Goal: Transaction & Acquisition: Purchase product/service

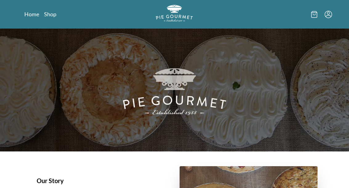
click at [46, 17] on link "Shop" at bounding box center [50, 13] width 12 height 7
click at [55, 10] on link "Shop" at bounding box center [50, 13] width 12 height 7
click at [45, 17] on link "Shop" at bounding box center [50, 13] width 12 height 7
click at [49, 22] on div "Home Shop" at bounding box center [174, 14] width 315 height 29
click at [25, 17] on link "Home" at bounding box center [31, 13] width 15 height 7
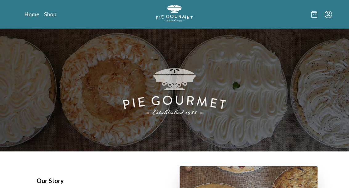
click at [51, 17] on link "Shop" at bounding box center [50, 13] width 12 height 7
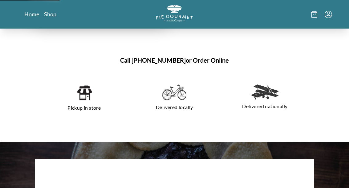
scroll to position [381, 0]
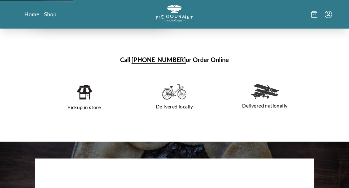
click at [77, 85] on img at bounding box center [84, 92] width 16 height 17
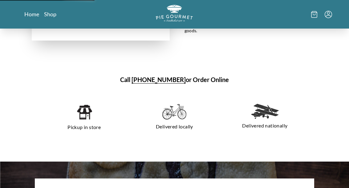
scroll to position [357, 0]
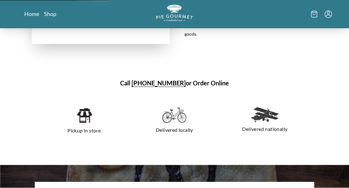
click at [211, 79] on h1 "Call [PHONE_NUMBER] or Order Online" at bounding box center [175, 83] width 286 height 9
click at [212, 79] on h1 "Call [PHONE_NUMBER] or Order Online" at bounding box center [175, 83] width 286 height 9
click at [219, 79] on h1 "Call [PHONE_NUMBER] or Order Online" at bounding box center [175, 83] width 286 height 9
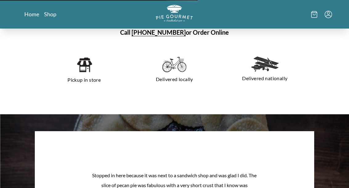
scroll to position [408, 0]
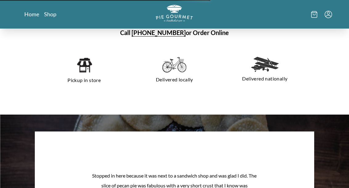
click at [314, 15] on icon at bounding box center [314, 14] width 6 height 7
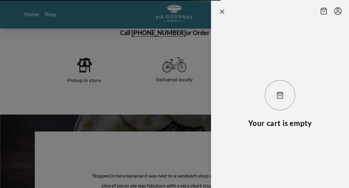
click at [317, 16] on header at bounding box center [280, 10] width 138 height 21
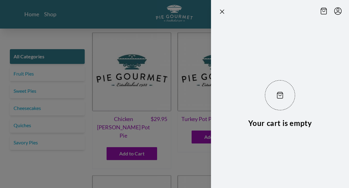
click at [232, 12] on div at bounding box center [279, 11] width 123 height 9
click at [222, 10] on icon "Close panel" at bounding box center [221, 11] width 7 height 7
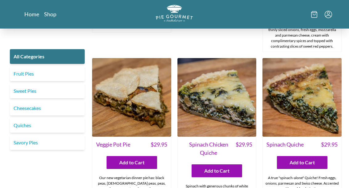
scroll to position [439, 0]
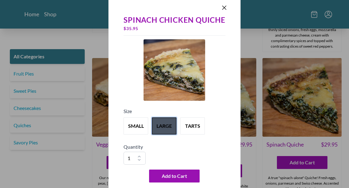
click at [169, 135] on button "large" at bounding box center [164, 126] width 25 height 17
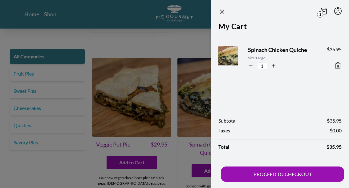
click at [225, 11] on icon "Close panel" at bounding box center [221, 11] width 7 height 7
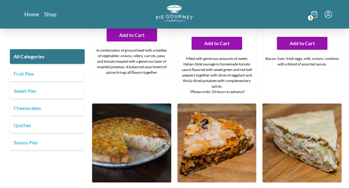
scroll to position [724, 0]
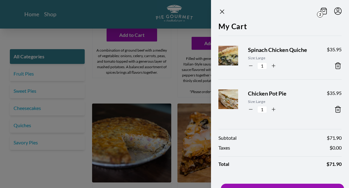
click at [224, 5] on header "2" at bounding box center [280, 10] width 138 height 21
click at [223, 10] on icon "Close panel" at bounding box center [221, 11] width 7 height 7
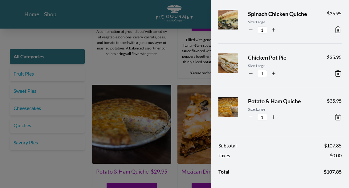
scroll to position [35, 0]
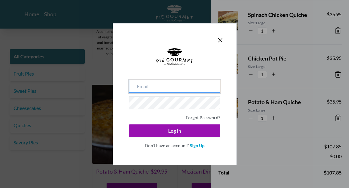
click at [179, 93] on input "email" at bounding box center [174, 86] width 91 height 13
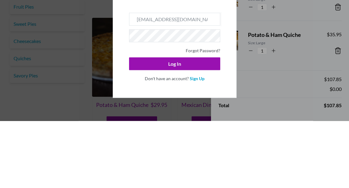
scroll to position [810, 0]
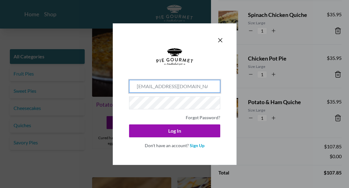
type input "[EMAIL_ADDRESS][DOMAIN_NAME]"
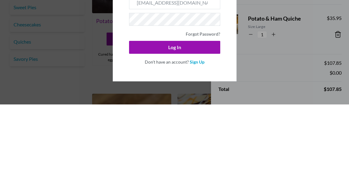
scroll to position [894, 0]
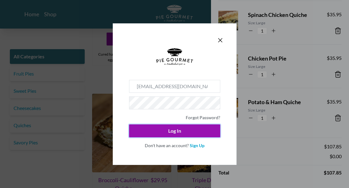
click at [181, 138] on button "Log In" at bounding box center [174, 131] width 91 height 13
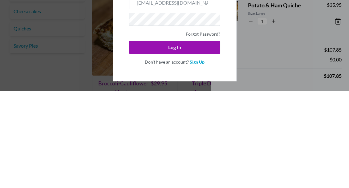
scroll to position [991, 0]
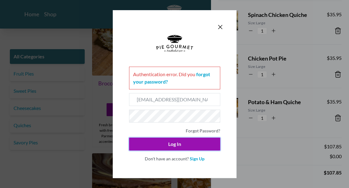
click at [180, 151] on button "Log In" at bounding box center [174, 144] width 91 height 13
click at [207, 134] on link "Forgot Password?" at bounding box center [203, 130] width 34 height 5
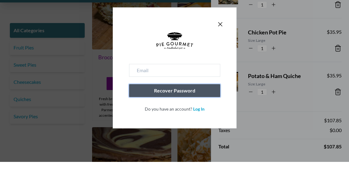
scroll to position [1017, 0]
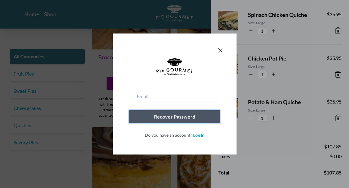
click at [202, 93] on input "email" at bounding box center [174, 96] width 91 height 13
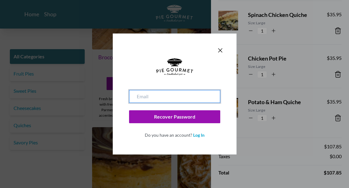
click at [173, 95] on input "email" at bounding box center [174, 96] width 91 height 13
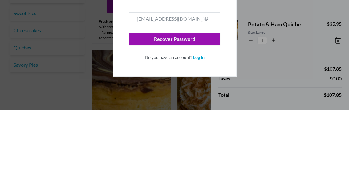
scroll to position [1094, 0]
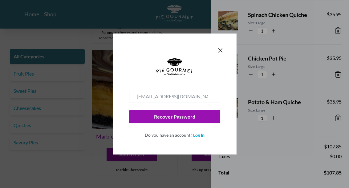
type input "[EMAIL_ADDRESS][DOMAIN_NAME]"
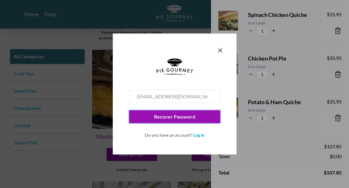
click at [176, 115] on button "Recover Password" at bounding box center [174, 117] width 91 height 13
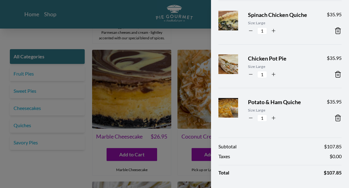
scroll to position [61, 0]
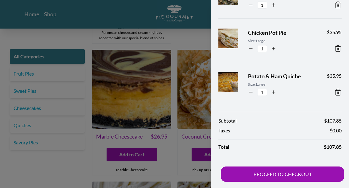
click at [298, 181] on button "PROCEED TO CHECKOUT" at bounding box center [282, 174] width 123 height 15
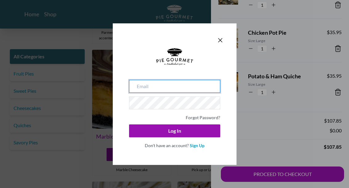
click at [169, 87] on input "email" at bounding box center [174, 86] width 91 height 13
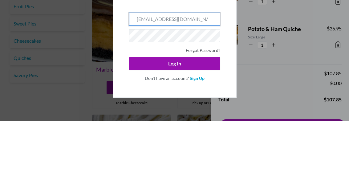
scroll to position [35, 0]
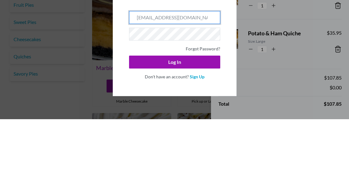
type input "[EMAIL_ADDRESS][DOMAIN_NAME]"
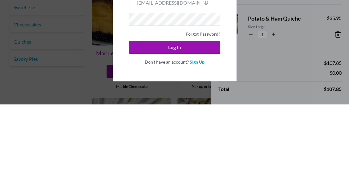
scroll to position [1178, 0]
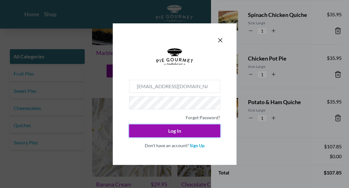
click at [179, 138] on button "Log In" at bounding box center [174, 131] width 91 height 13
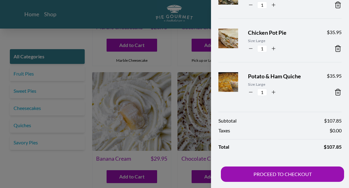
scroll to position [61, 0]
click at [301, 170] on button "PROCEED TO CHECKOUT" at bounding box center [282, 174] width 123 height 15
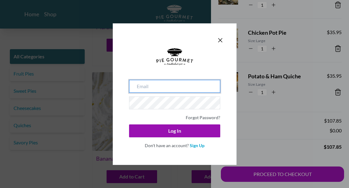
click at [176, 82] on input "email" at bounding box center [174, 86] width 91 height 13
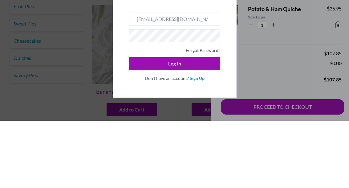
scroll to position [1271, 0]
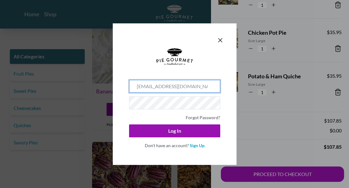
type input "[EMAIL_ADDRESS][DOMAIN_NAME]"
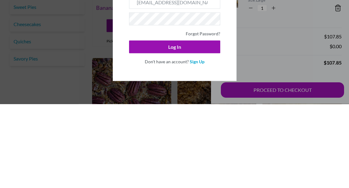
scroll to position [1355, 0]
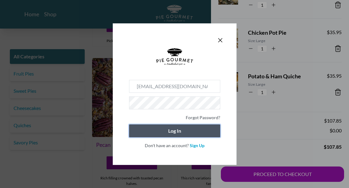
click at [178, 126] on button "Log In" at bounding box center [174, 131] width 91 height 13
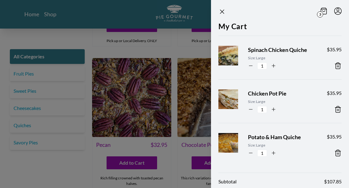
scroll to position [0, 0]
click at [336, 10] on icon "Menu" at bounding box center [337, 9] width 2 height 3
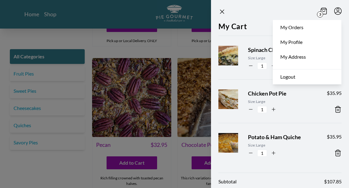
click at [306, 29] on link "My Orders" at bounding box center [307, 27] width 68 height 15
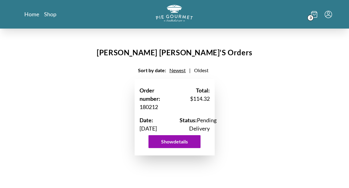
click at [313, 16] on span "3" at bounding box center [310, 18] width 6 height 6
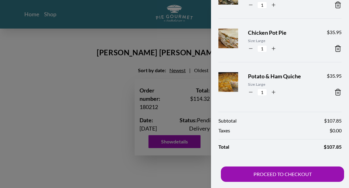
scroll to position [61, 0]
click at [298, 172] on button "PROCEED TO CHECKOUT" at bounding box center [282, 174] width 123 height 15
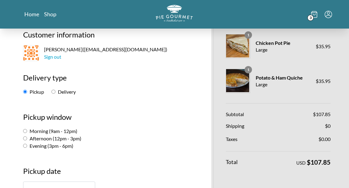
scroll to position [42, 0]
click at [25, 148] on input "Evening (3pm - 6pm)" at bounding box center [25, 146] width 4 height 4
radio input "true"
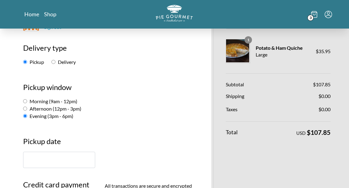
click at [64, 155] on input "text" at bounding box center [59, 160] width 72 height 16
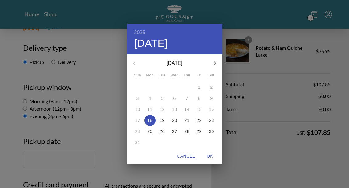
click at [200, 124] on p "22" at bounding box center [199, 121] width 5 height 6
click at [211, 160] on span "OK" at bounding box center [210, 157] width 15 height 8
type input "[DATE]"
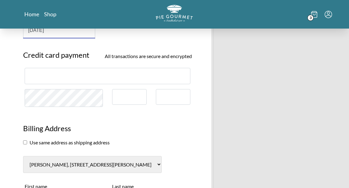
scroll to position [201, 0]
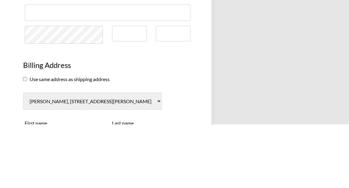
click at [176, 90] on div at bounding box center [173, 98] width 34 height 16
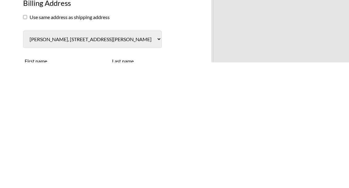
click at [26, 141] on input "checkbox" at bounding box center [25, 143] width 4 height 4
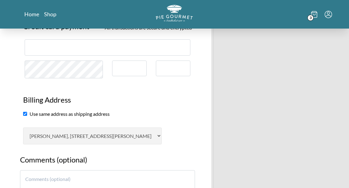
scroll to position [225, 0]
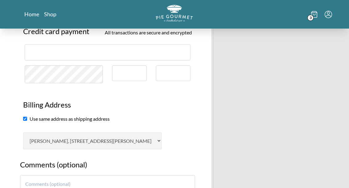
click at [27, 120] on input "checkbox" at bounding box center [25, 119] width 4 height 4
checkbox input "false"
select select "AL"
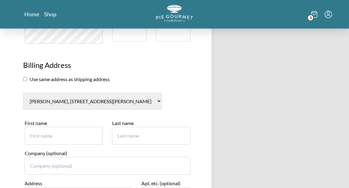
scroll to position [267, 0]
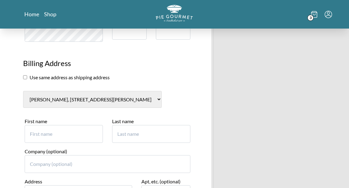
click at [135, 98] on select "[PERSON_NAME], [STREET_ADDRESS][PERSON_NAME] New billing address" at bounding box center [92, 99] width 139 height 17
select select "0"
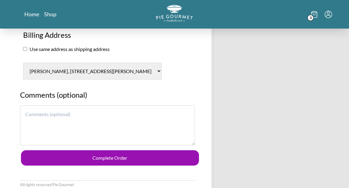
scroll to position [295, 0]
click at [125, 155] on button "Complete Order" at bounding box center [110, 158] width 178 height 15
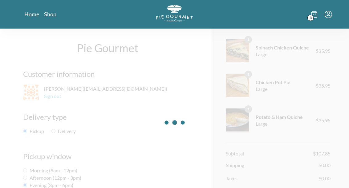
scroll to position [0, 0]
